Goal: Use online tool/utility: Utilize a website feature to perform a specific function

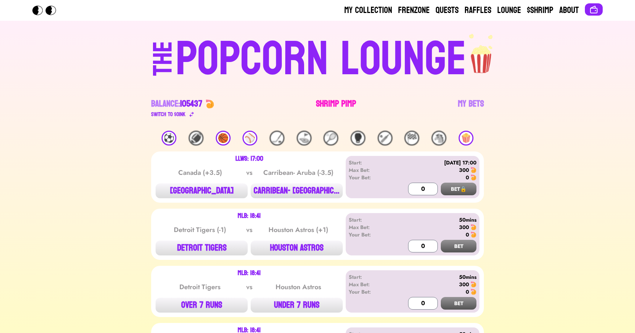
click at [329, 98] on link "Shrimp Pimp" at bounding box center [336, 108] width 40 height 21
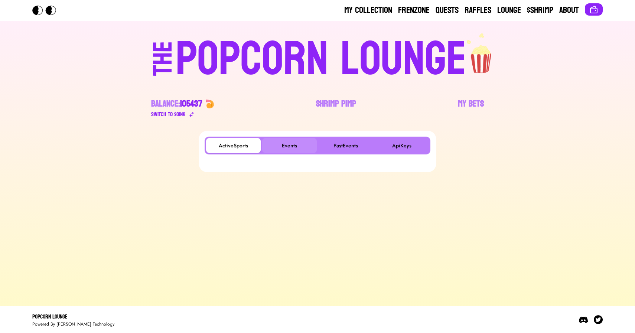
click at [282, 148] on button "Events" at bounding box center [289, 145] width 55 height 15
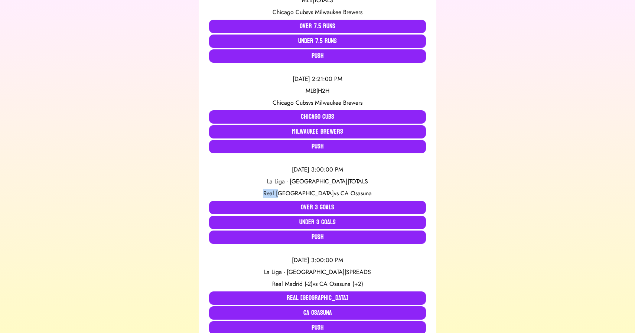
scroll to position [196, 0]
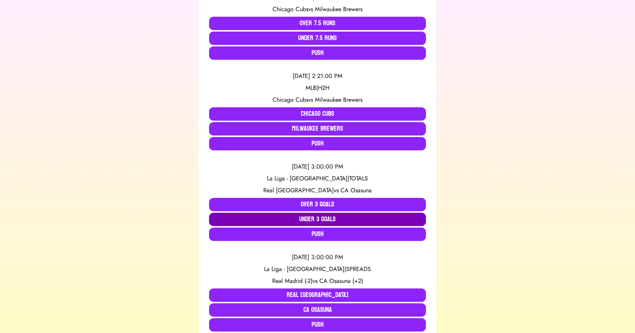
click at [276, 214] on button "Under 3 Goals" at bounding box center [317, 219] width 217 height 13
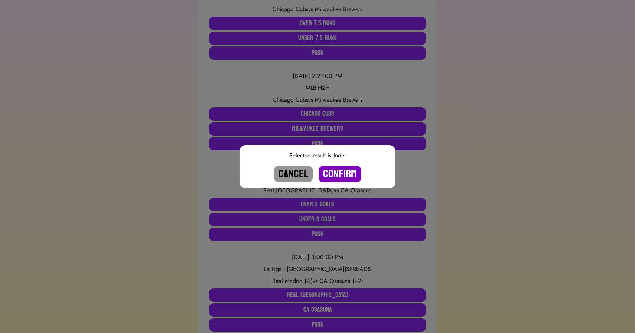
click at [343, 172] on button "Confirm" at bounding box center [340, 174] width 43 height 16
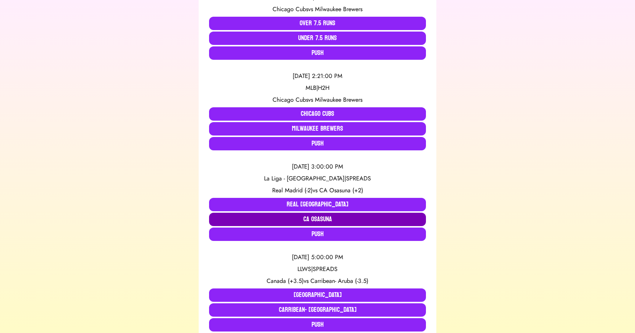
click at [324, 217] on button "CA Osasuna" at bounding box center [317, 219] width 217 height 13
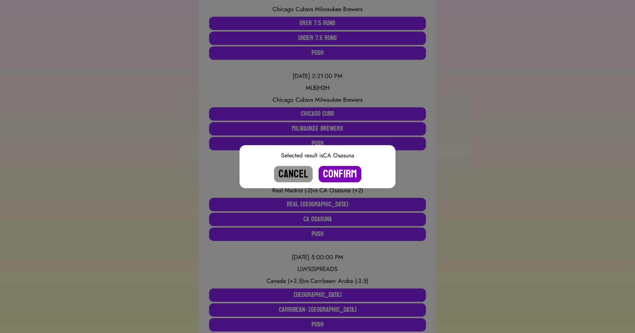
click at [340, 172] on button "Confirm" at bounding box center [340, 174] width 43 height 16
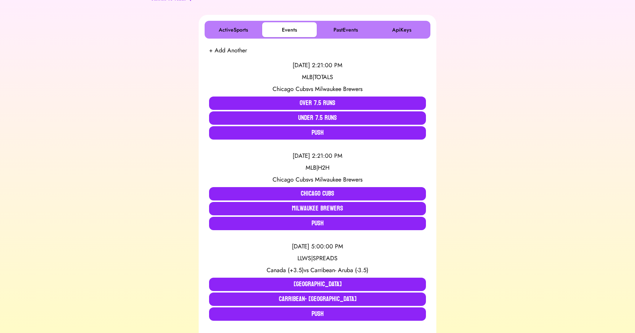
scroll to position [0, 0]
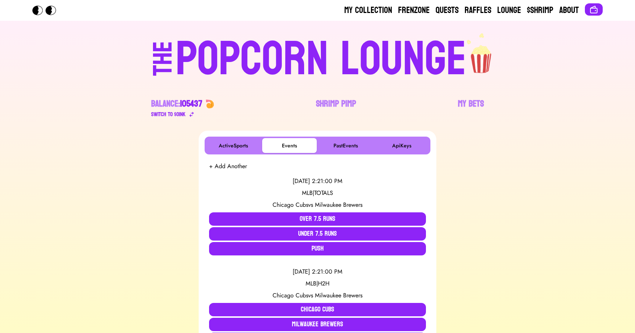
click at [266, 68] on div "POPCORN LOUNGE" at bounding box center [321, 60] width 291 height 48
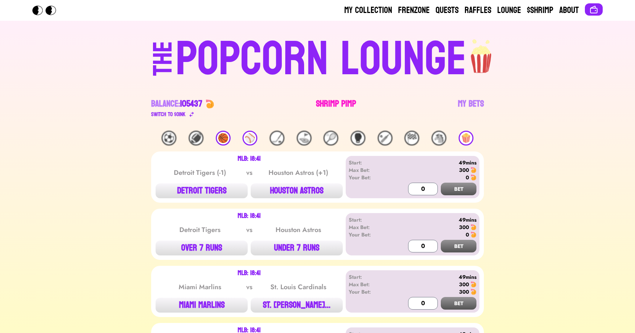
click at [340, 102] on link "Shrimp Pimp" at bounding box center [336, 108] width 40 height 21
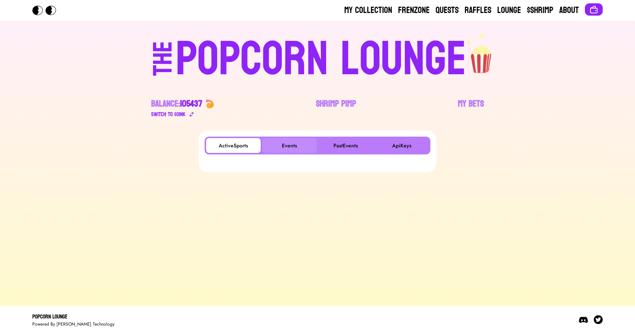
click at [279, 149] on button "Events" at bounding box center [289, 145] width 55 height 15
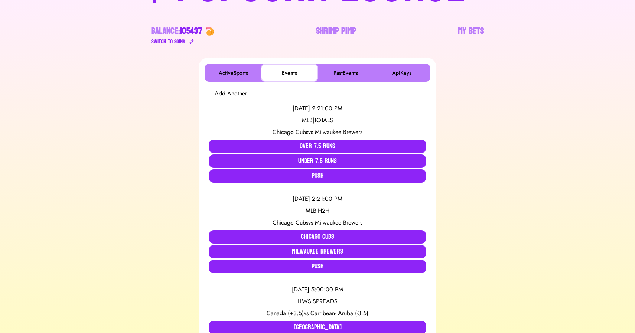
scroll to position [74, 0]
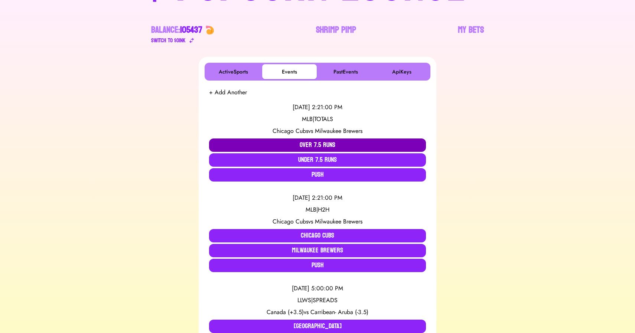
click at [246, 147] on button "Over 7.5 Runs" at bounding box center [317, 145] width 217 height 13
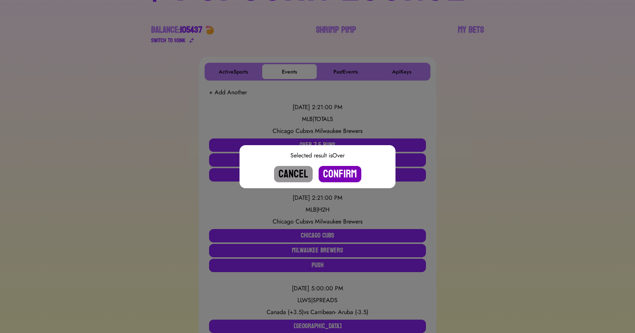
click at [334, 169] on button "Confirm" at bounding box center [340, 174] width 43 height 16
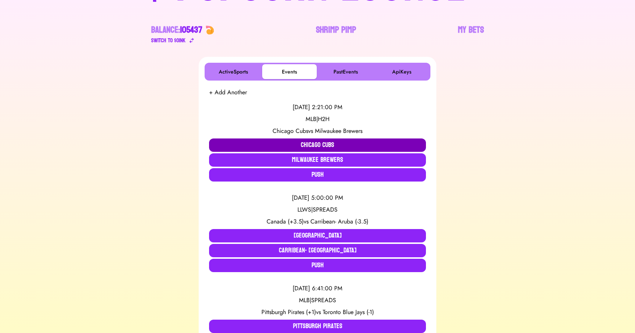
click at [306, 141] on button "Chicago Cubs" at bounding box center [317, 145] width 217 height 13
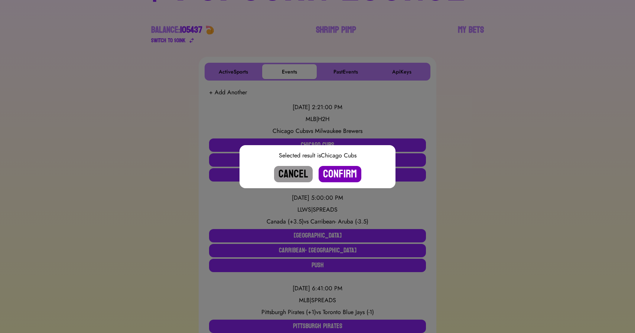
click at [342, 173] on button "Confirm" at bounding box center [340, 174] width 43 height 16
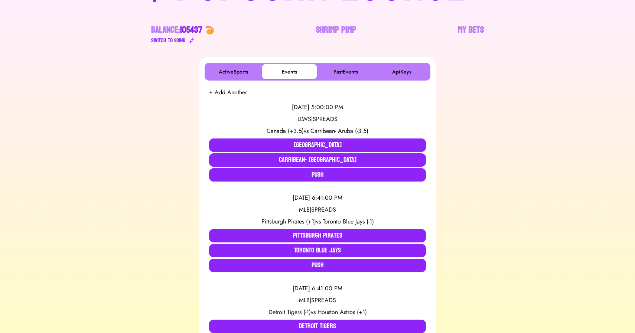
scroll to position [0, 0]
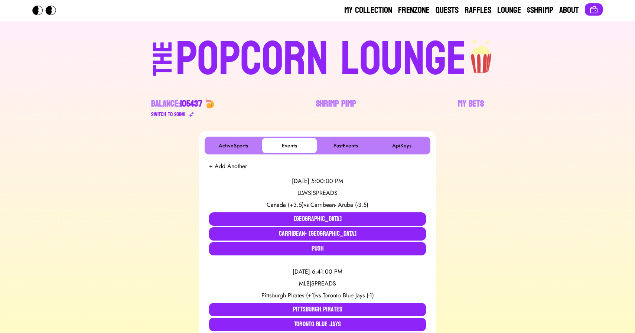
click at [250, 43] on div "POPCORN LOUNGE" at bounding box center [321, 60] width 291 height 48
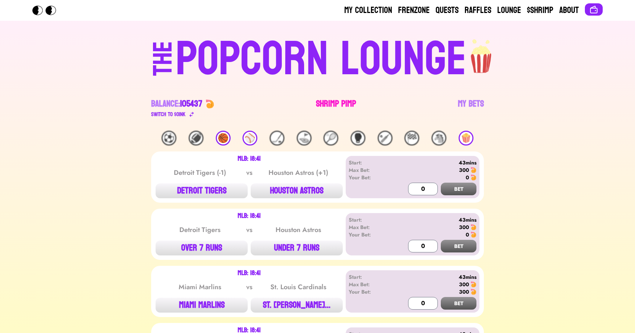
click at [330, 107] on link "Shrimp Pimp" at bounding box center [336, 108] width 40 height 21
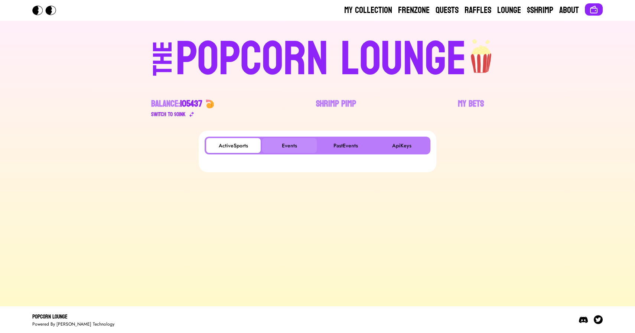
click at [274, 142] on button "Events" at bounding box center [289, 145] width 55 height 15
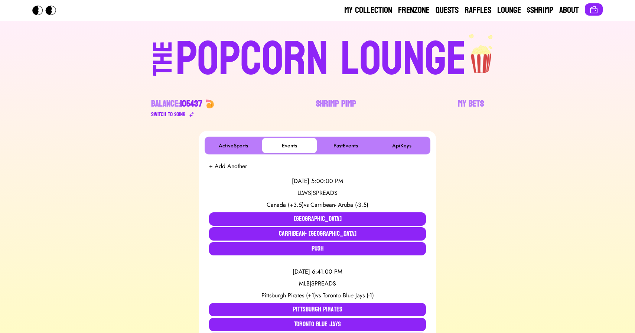
click at [245, 67] on div "POPCORN LOUNGE" at bounding box center [321, 60] width 291 height 48
